Goal: Information Seeking & Learning: Learn about a topic

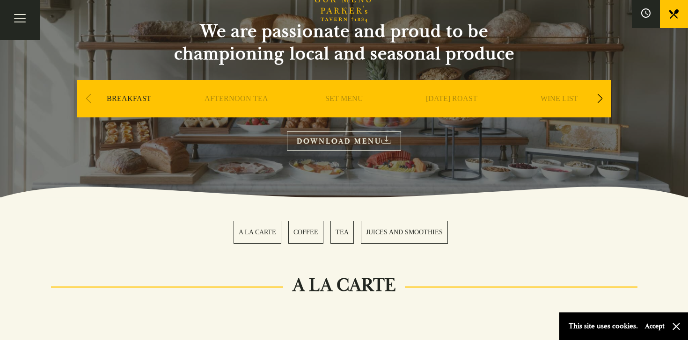
scroll to position [88, 0]
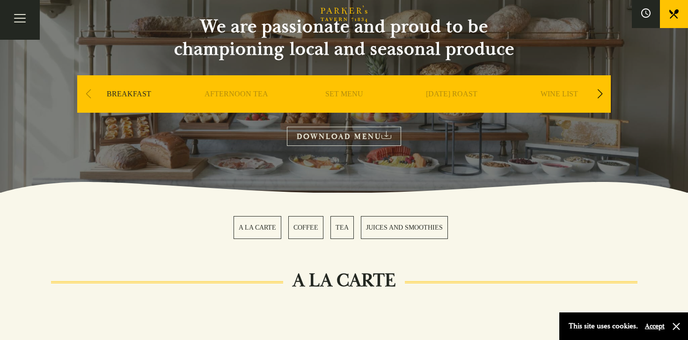
click at [599, 89] on div "Next slide" at bounding box center [600, 94] width 13 height 21
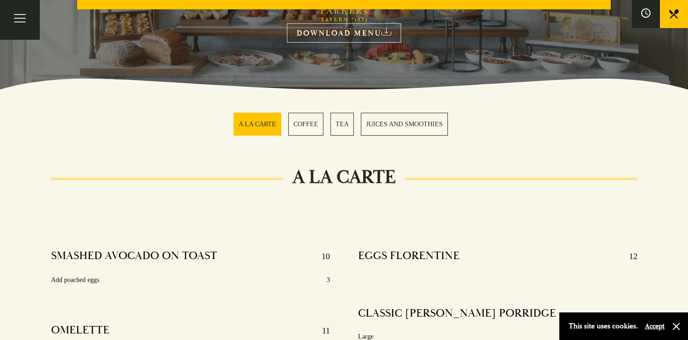
scroll to position [177, 0]
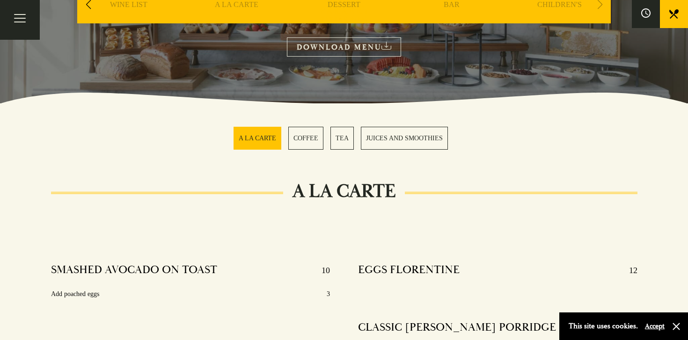
click at [342, 51] on link "DOWNLOAD MENU" at bounding box center [344, 46] width 114 height 19
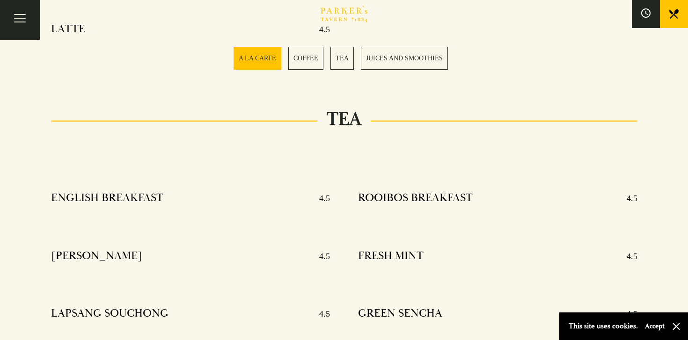
scroll to position [0, 0]
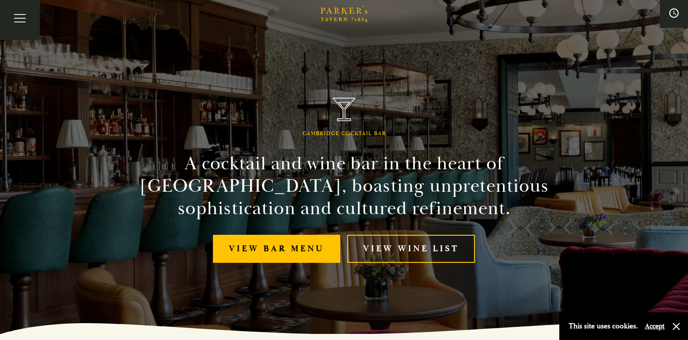
scroll to position [186, 0]
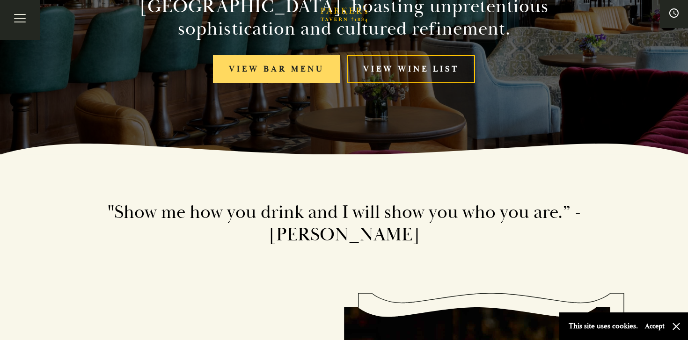
click at [301, 65] on link "View bar menu" at bounding box center [276, 69] width 127 height 29
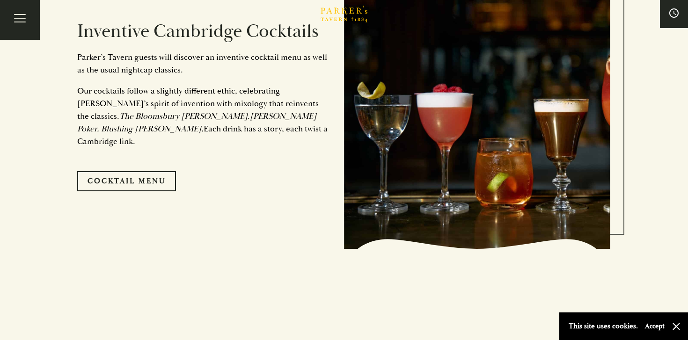
scroll to position [538, 0]
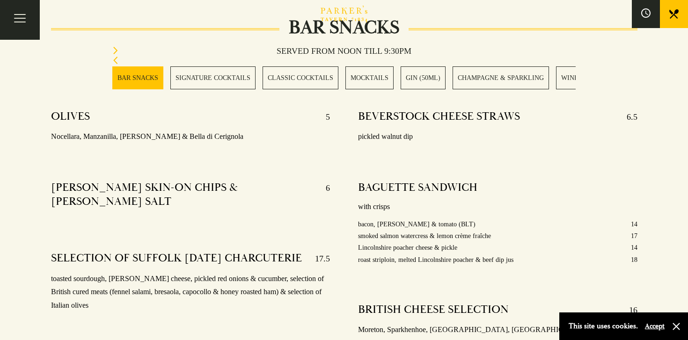
scroll to position [359, 0]
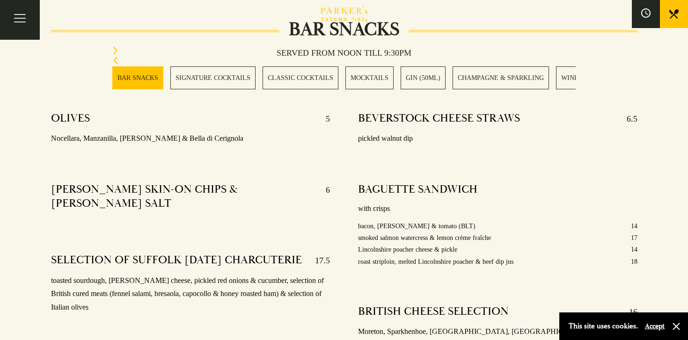
click at [566, 78] on link "WINES" at bounding box center [571, 77] width 31 height 23
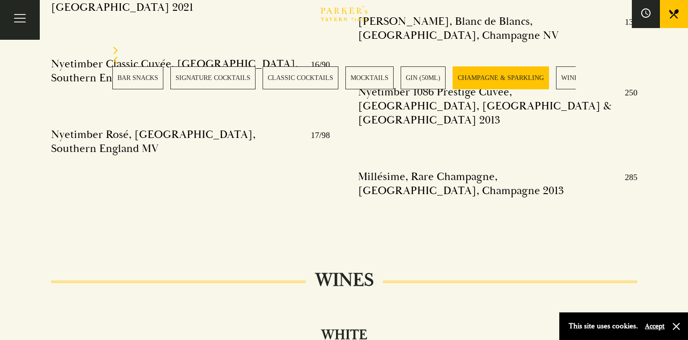
scroll to position [2212, 0]
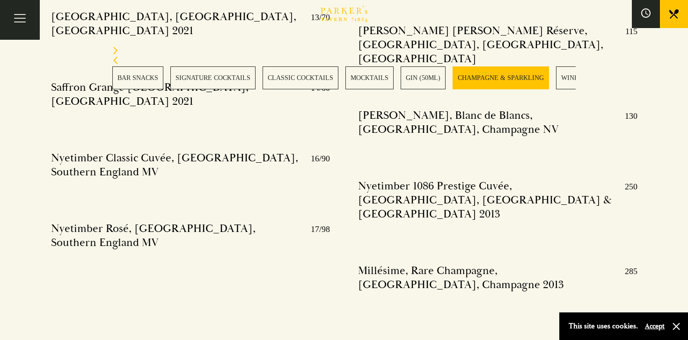
click at [116, 50] on icon "Next slide" at bounding box center [115, 50] width 7 height 7
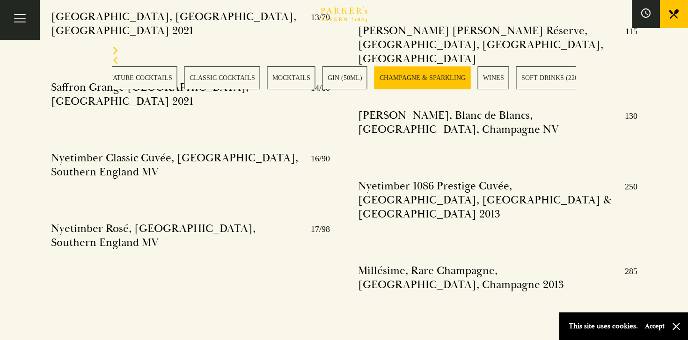
click at [116, 52] on icon "Next slide" at bounding box center [115, 50] width 7 height 7
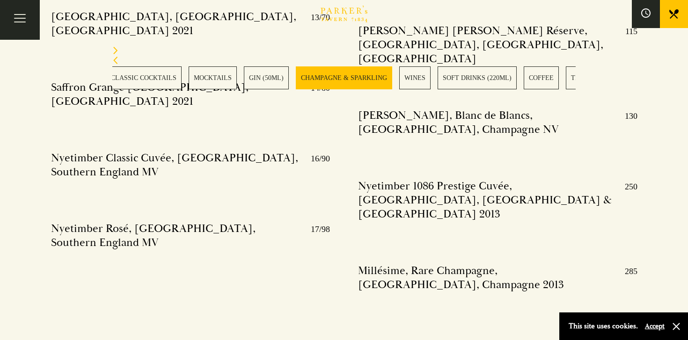
click at [116, 52] on icon "Next slide" at bounding box center [115, 50] width 7 height 7
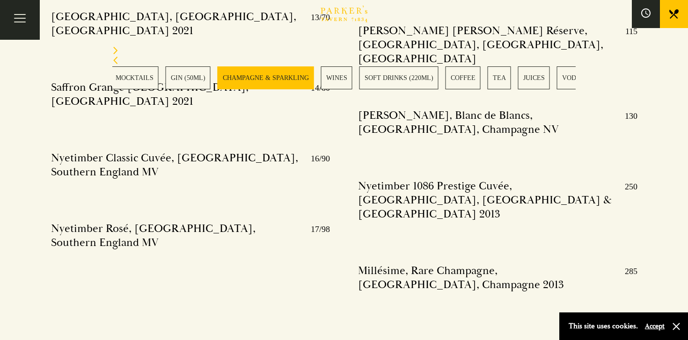
click at [116, 52] on icon "Next slide" at bounding box center [115, 50] width 7 height 7
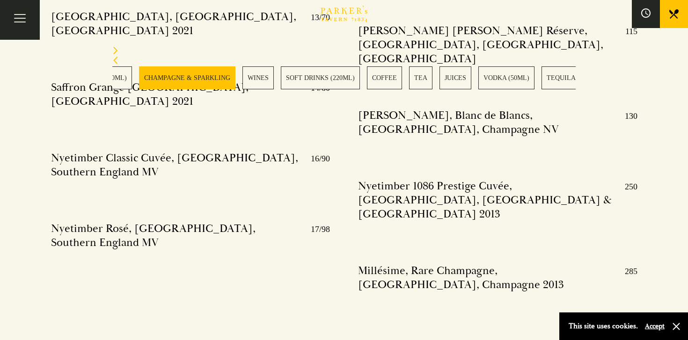
click at [116, 52] on icon "Next slide" at bounding box center [115, 50] width 7 height 7
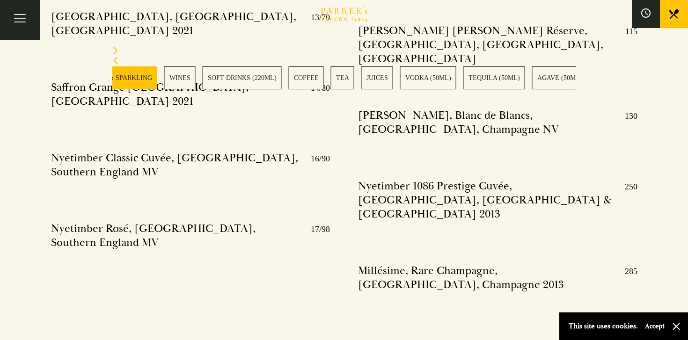
click at [116, 52] on icon "Next slide" at bounding box center [115, 50] width 7 height 7
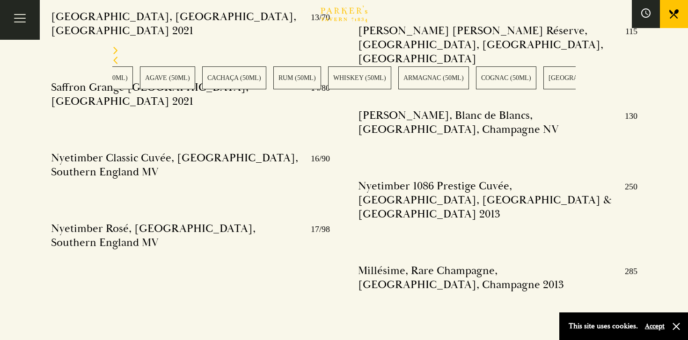
click at [116, 52] on icon "Next slide" at bounding box center [115, 50] width 7 height 7
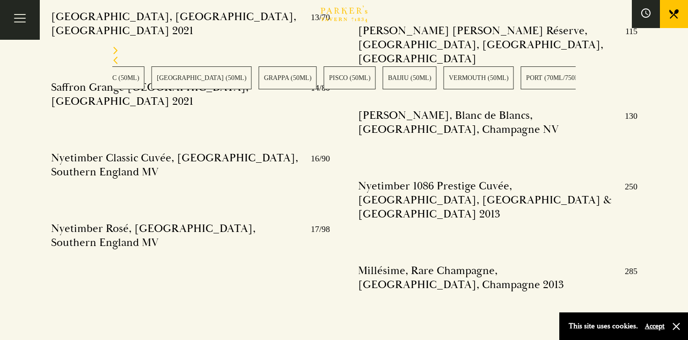
click at [116, 52] on icon "Next slide" at bounding box center [115, 50] width 7 height 7
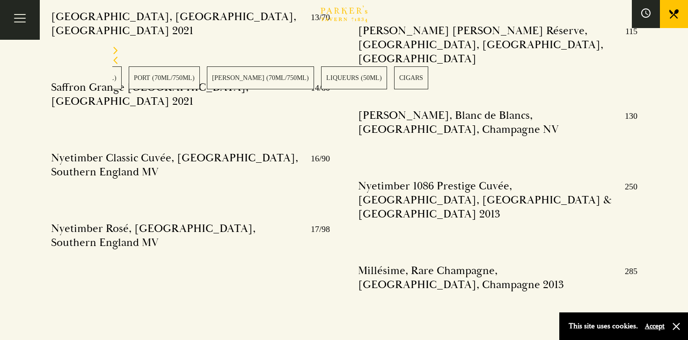
click at [115, 62] on icon "Previous slide" at bounding box center [115, 60] width 4 height 7
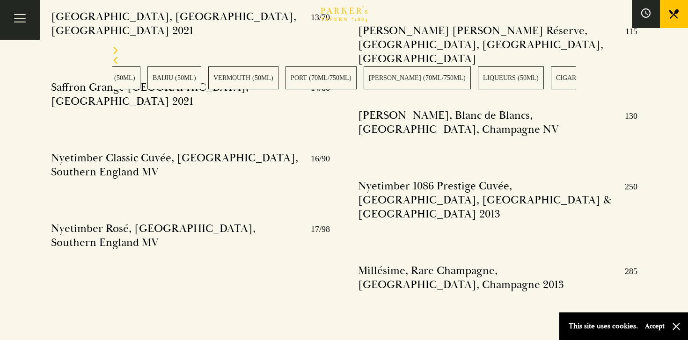
click at [115, 62] on icon "Previous slide" at bounding box center [115, 60] width 4 height 7
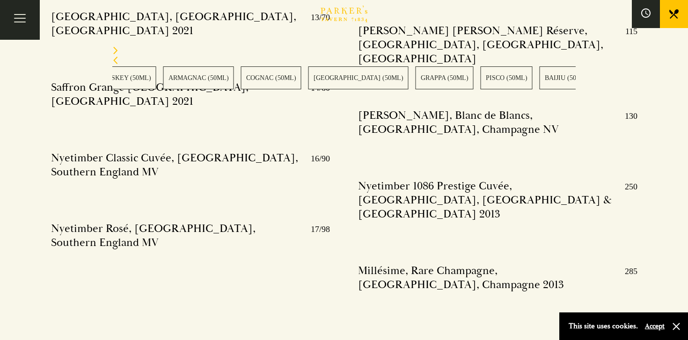
click at [115, 62] on icon "Previous slide" at bounding box center [115, 60] width 4 height 7
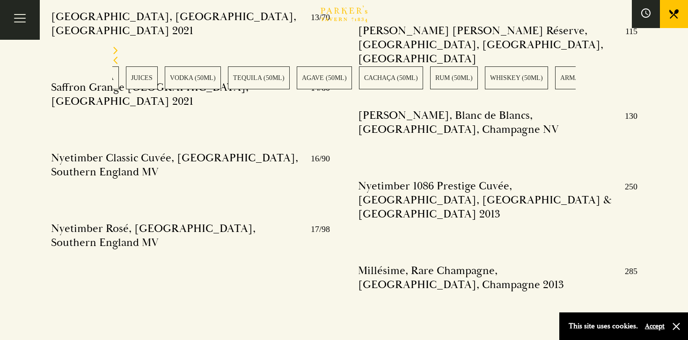
click at [115, 62] on icon "Previous slide" at bounding box center [115, 60] width 4 height 7
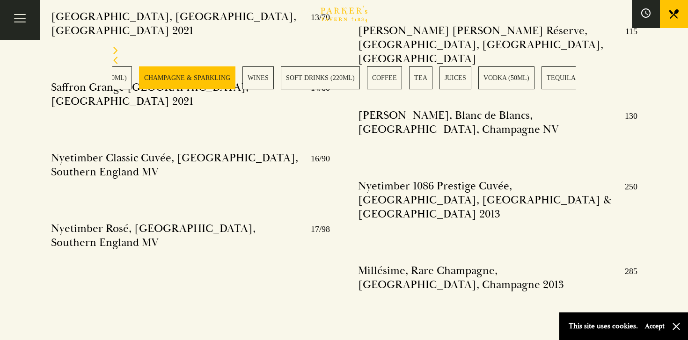
click at [115, 62] on icon "Previous slide" at bounding box center [115, 60] width 4 height 7
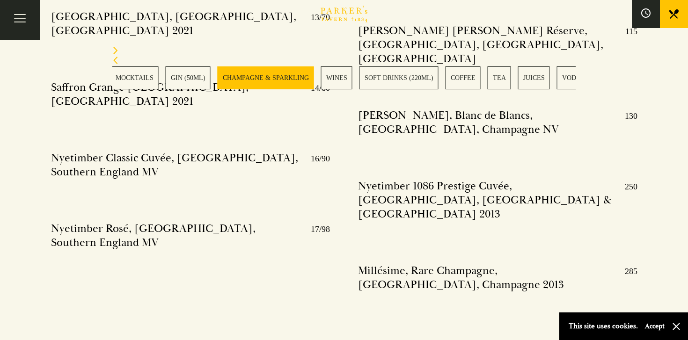
click at [115, 62] on icon "Previous slide" at bounding box center [115, 60] width 4 height 7
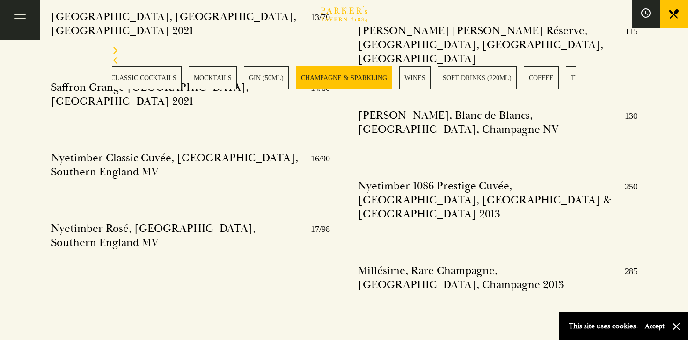
click at [115, 62] on icon "Previous slide" at bounding box center [115, 60] width 4 height 7
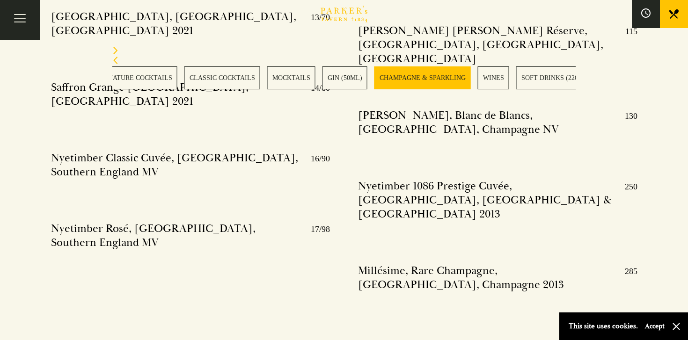
click at [115, 62] on icon "Previous slide" at bounding box center [115, 60] width 4 height 7
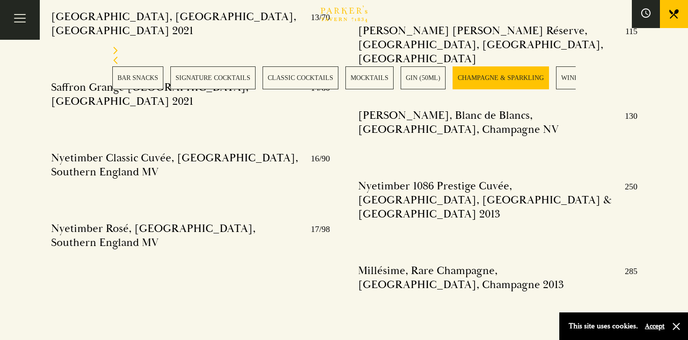
click at [115, 62] on icon "Previous slide" at bounding box center [115, 60] width 4 height 7
click at [181, 80] on link "SIGNATURE COCKTAILS" at bounding box center [212, 77] width 85 height 23
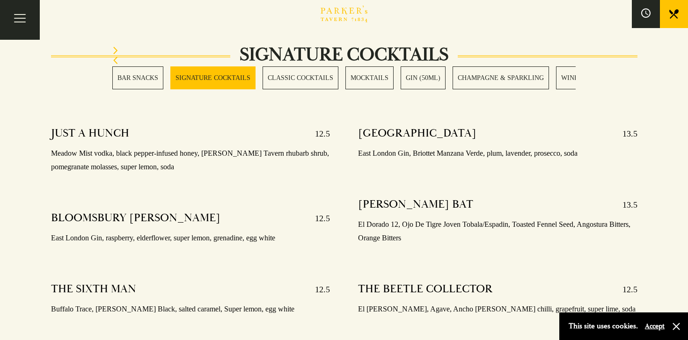
scroll to position [929, 0]
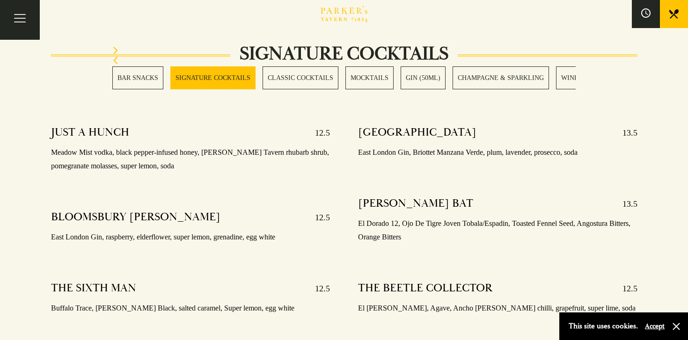
click at [155, 84] on link "BAR SNACKS" at bounding box center [137, 77] width 51 height 23
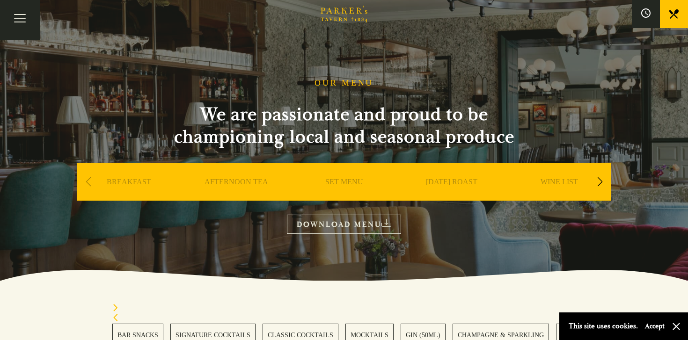
click at [333, 75] on section "OUR MENU We are passionate and proud to be championing local and seasonal produ…" at bounding box center [344, 140] width 688 height 281
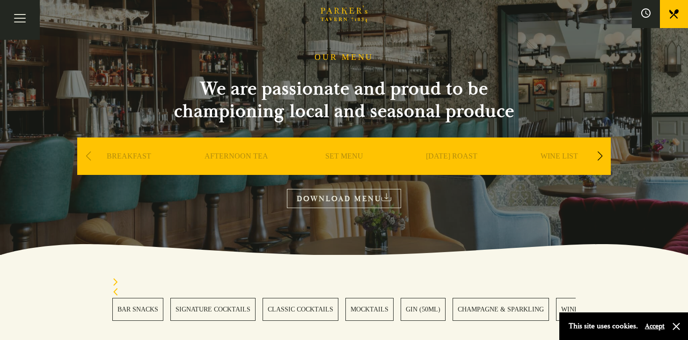
scroll to position [59, 0]
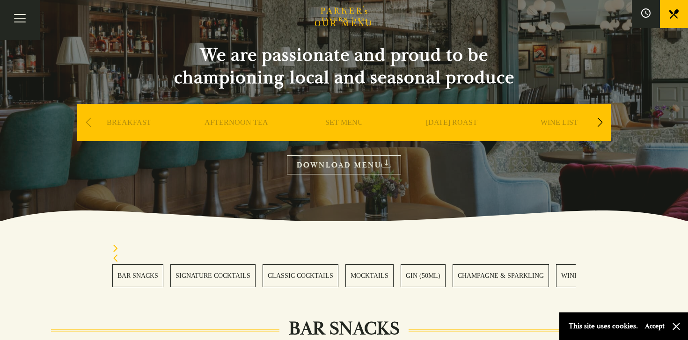
click at [600, 121] on div "Next slide" at bounding box center [600, 122] width 13 height 21
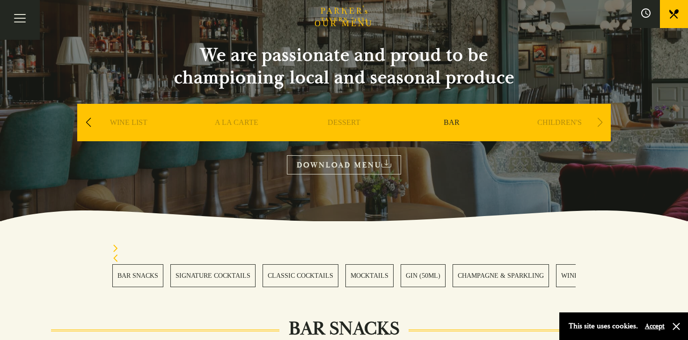
click at [339, 124] on link "DESSERT" at bounding box center [344, 136] width 33 height 37
